Goal: Task Accomplishment & Management: Use online tool/utility

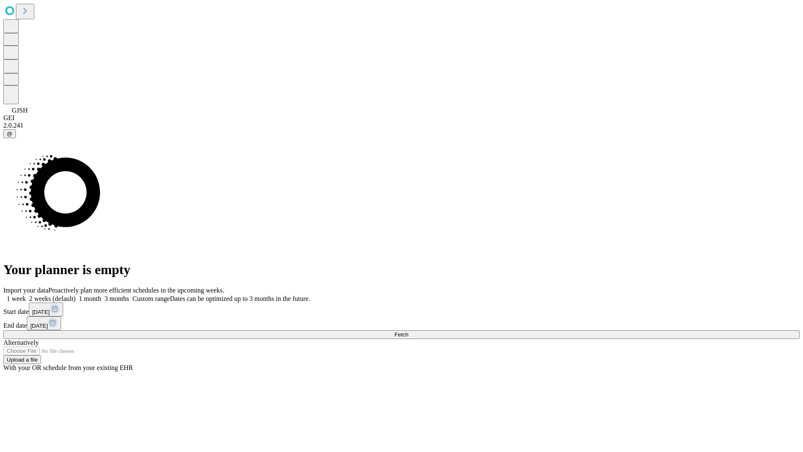
click at [408, 331] on span "Fetch" at bounding box center [402, 334] width 14 height 6
